Goal: Find specific page/section: Locate a particular part of the current website

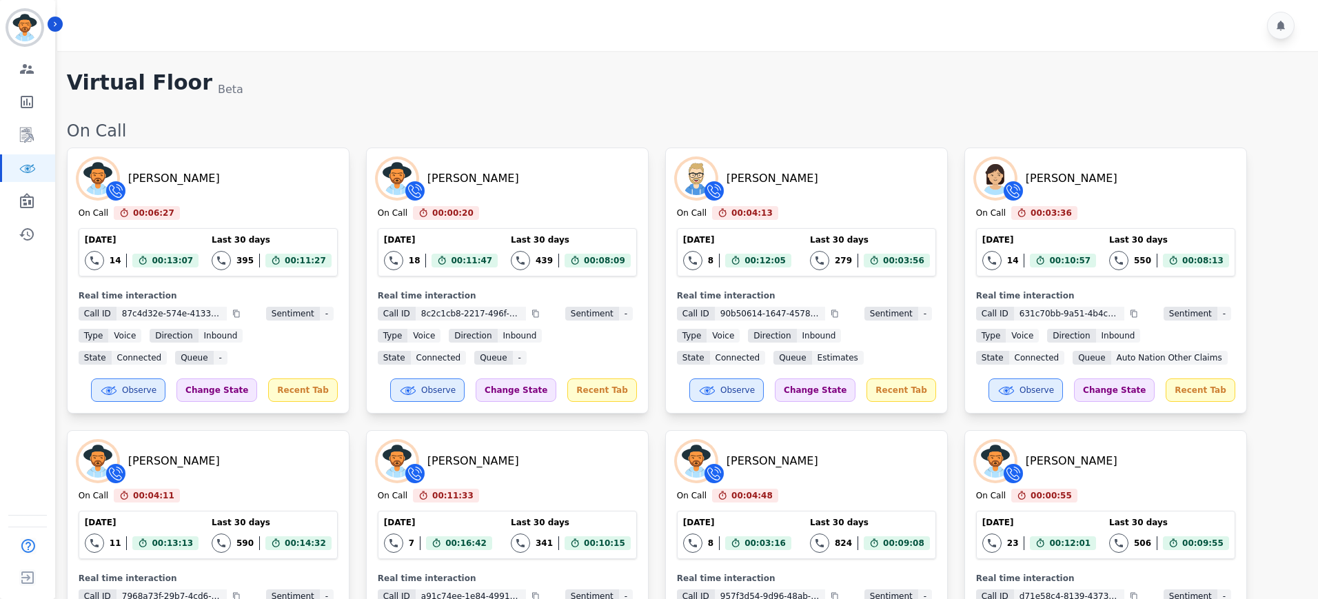
scroll to position [1703, 0]
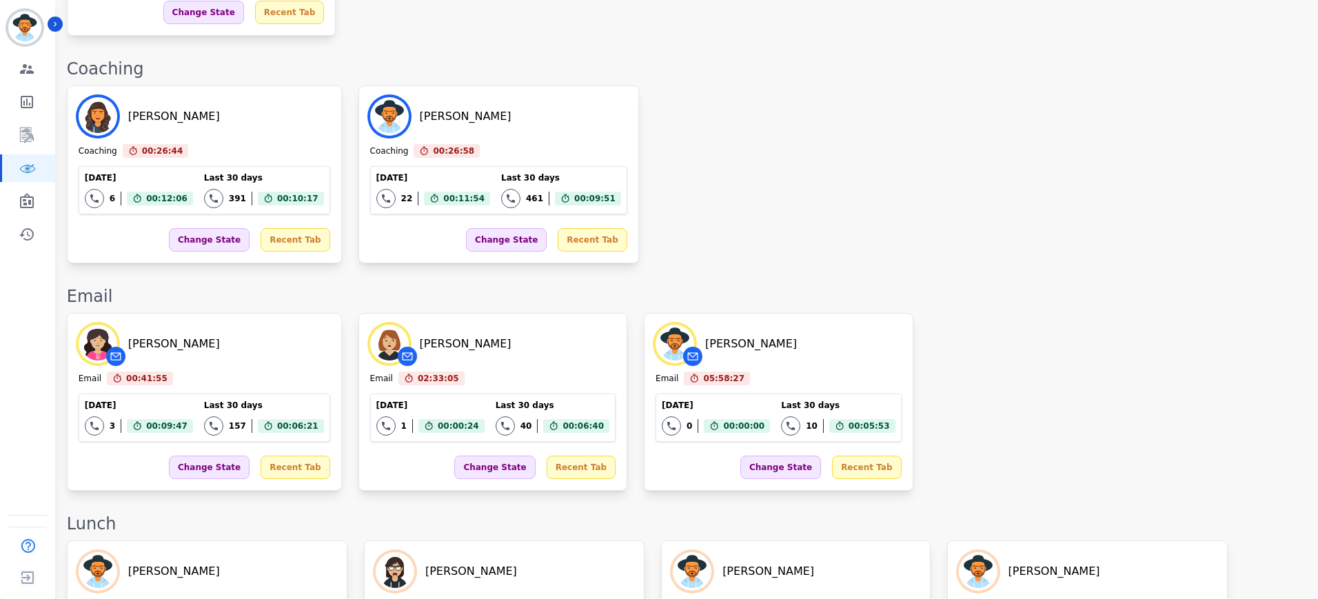
click at [845, 233] on div "On Call [PERSON_NAME] On Call 00:06:27 Current State: On Call [DATE] 14 Total i…" at bounding box center [686, 103] width 1238 height 3373
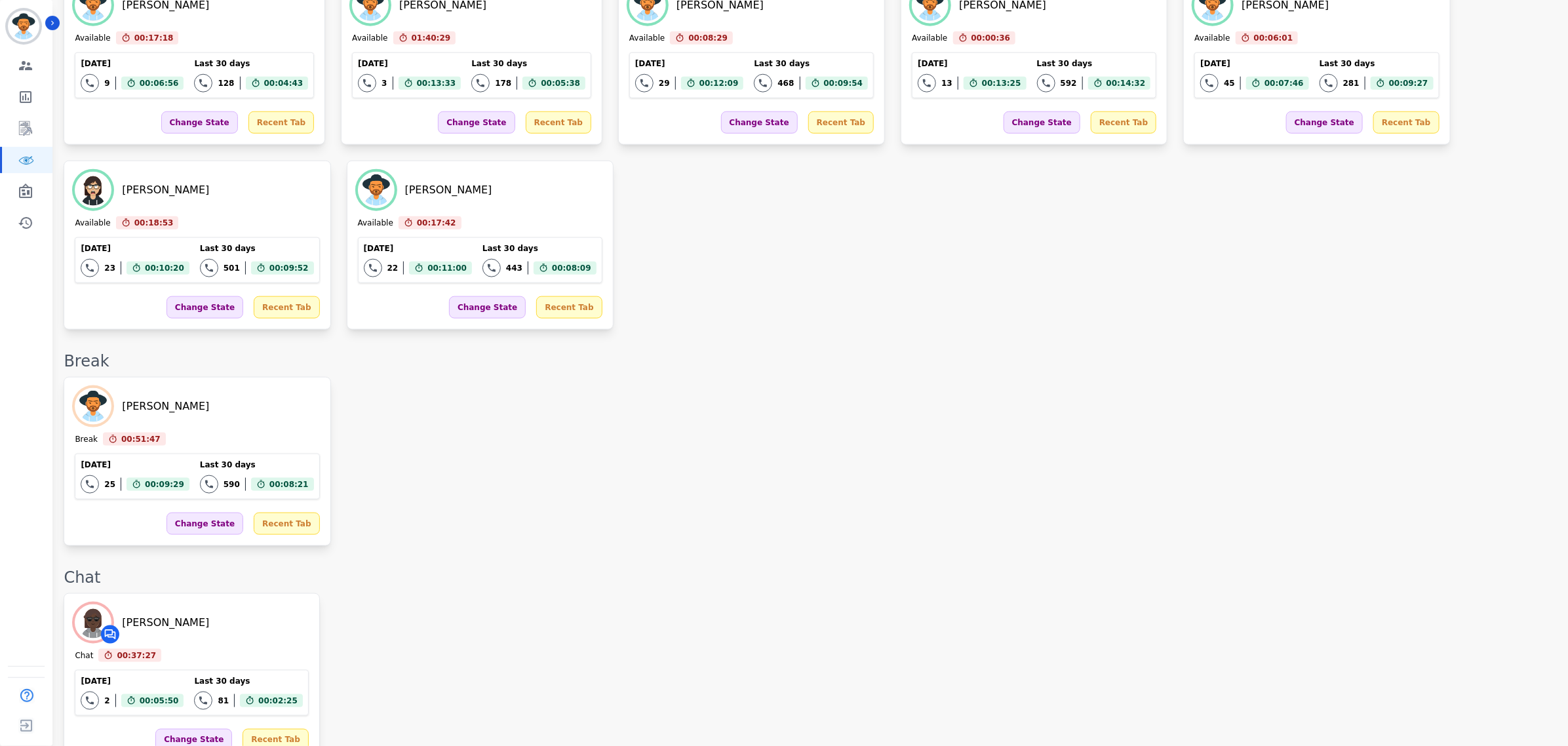
scroll to position [864, 0]
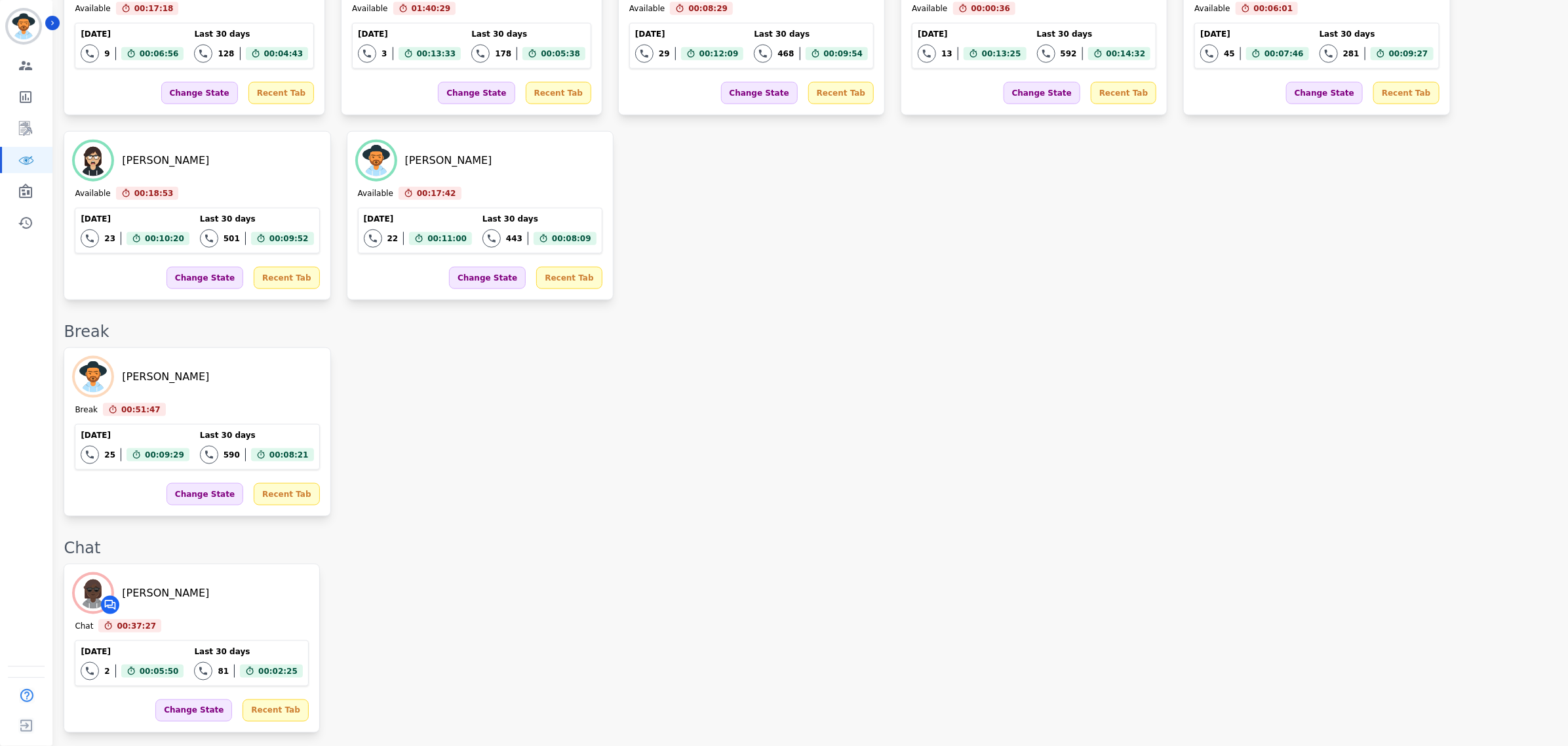
click at [587, 382] on div "[PERSON_NAME] Break 00:51:47 Current State: Break [DATE] 25 Total interactions …" at bounding box center [809, 431] width 1492 height 169
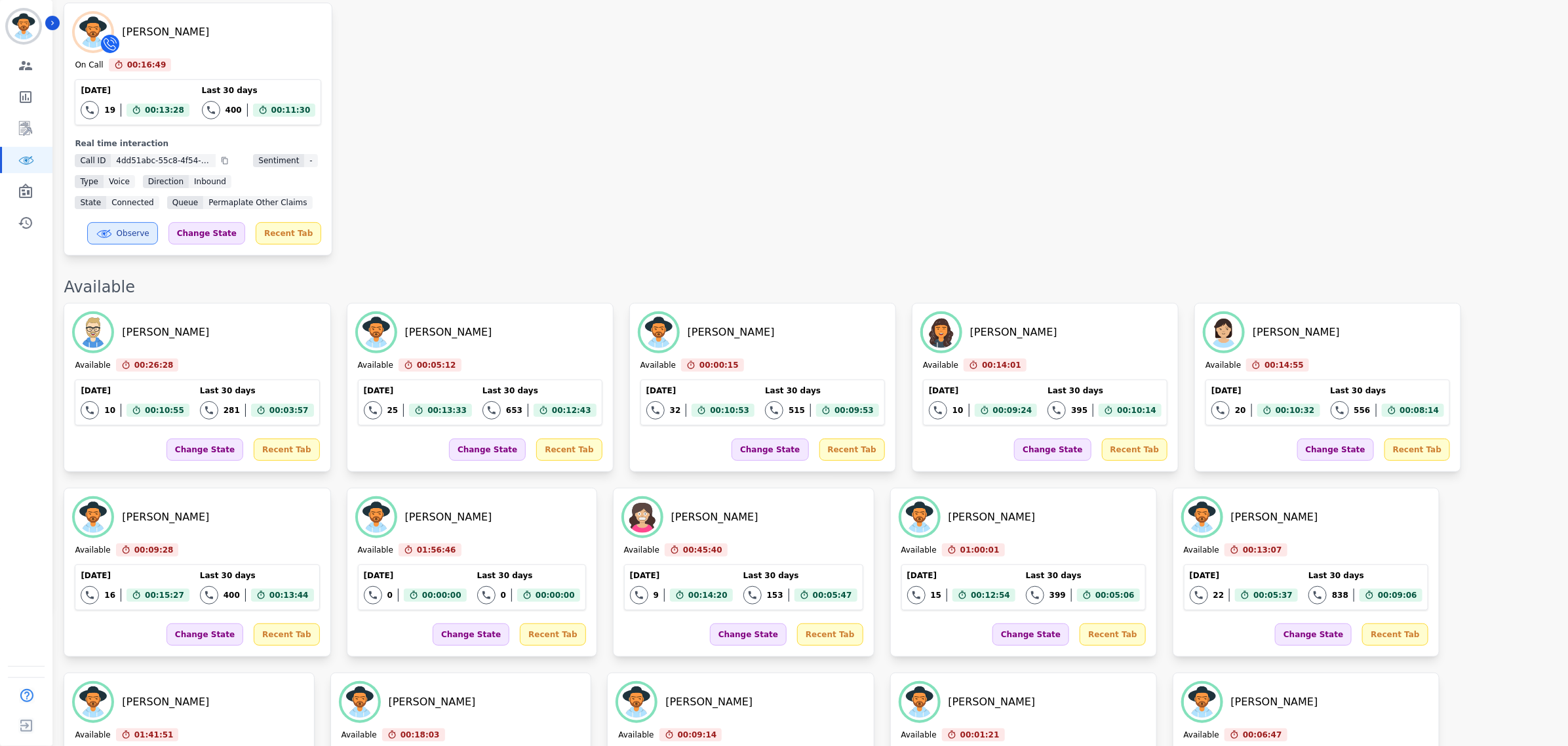
scroll to position [0, 0]
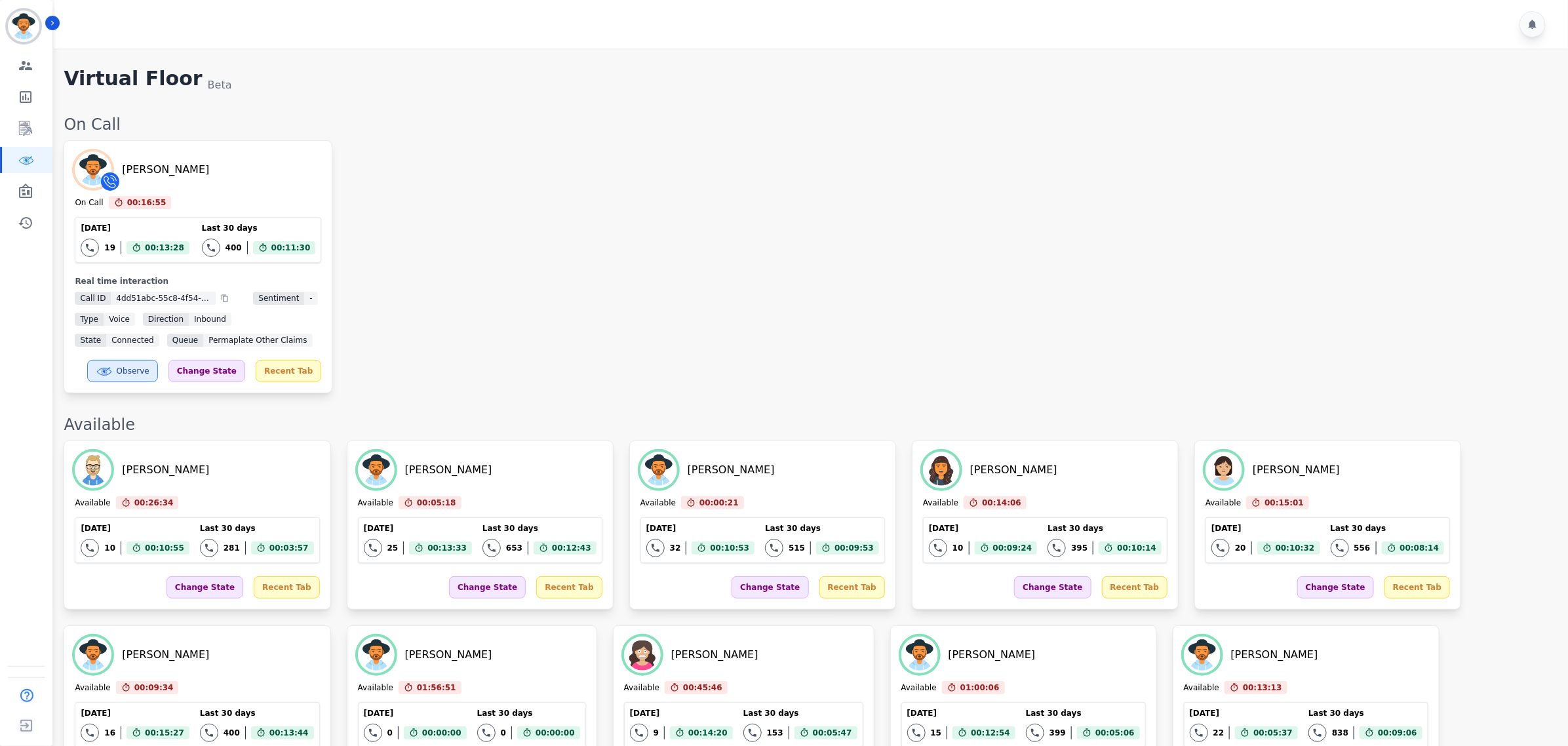
click at [630, 276] on div "[PERSON_NAME] On Call 00:16:55 Current State: On Call [DATE] 19 Total interacti…" at bounding box center [809, 267] width 1492 height 253
